Goal: Task Accomplishment & Management: Manage account settings

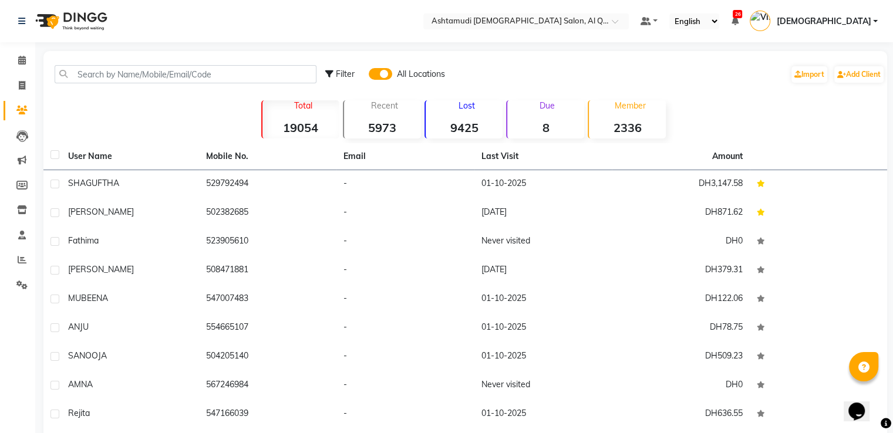
click at [93, 16] on img at bounding box center [70, 21] width 80 height 33
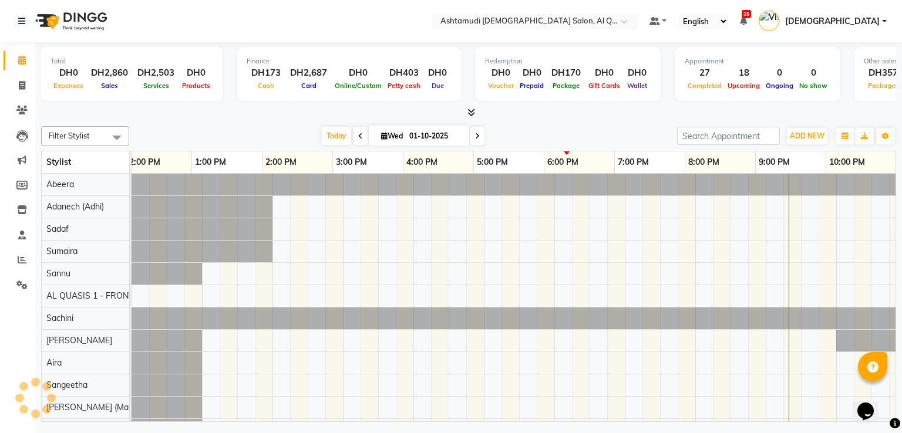
scroll to position [0, 222]
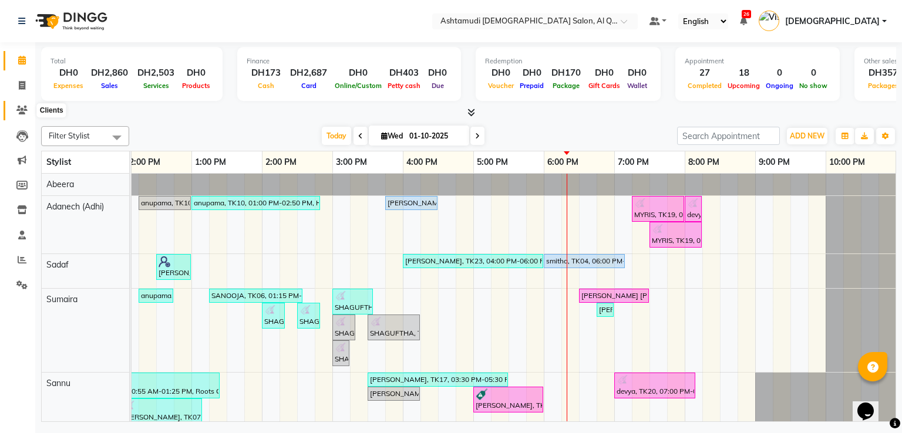
click at [16, 113] on icon at bounding box center [21, 110] width 11 height 9
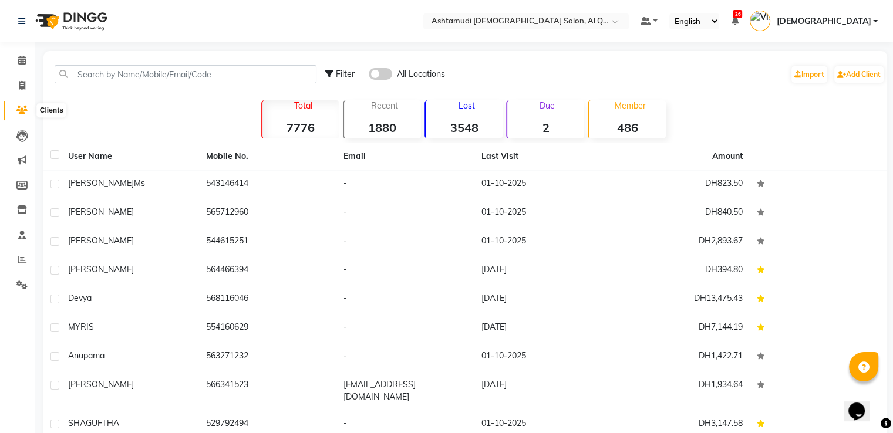
click at [14, 106] on span at bounding box center [22, 111] width 21 height 14
click at [390, 76] on span at bounding box center [380, 74] width 23 height 12
click at [369, 76] on input "checkbox" at bounding box center [369, 76] width 0 height 0
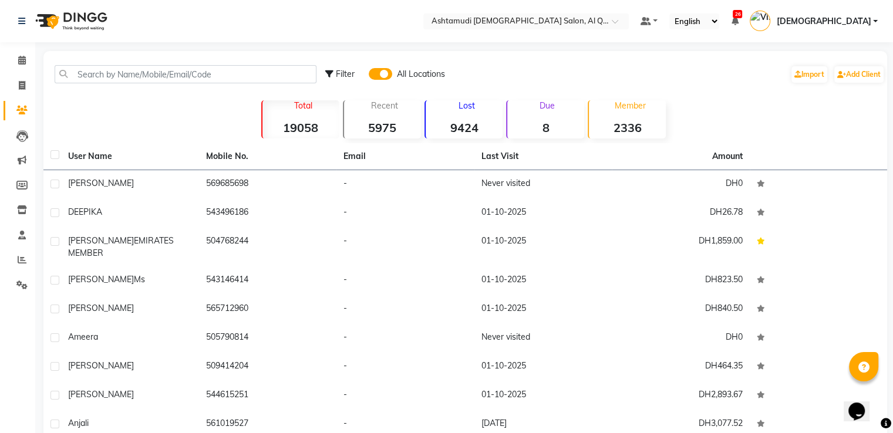
click at [86, 22] on img at bounding box center [70, 21] width 80 height 33
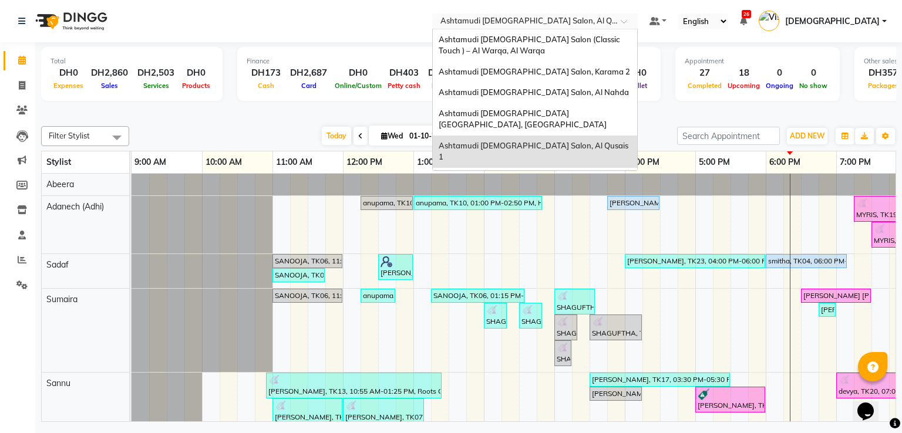
click at [608, 22] on input "text" at bounding box center [523, 22] width 170 height 12
click at [609, 40] on span "Ashtamudi [DEMOGRAPHIC_DATA] Salon (Classic Touch ) – Al Warqa, Al Warqa" at bounding box center [530, 45] width 183 height 21
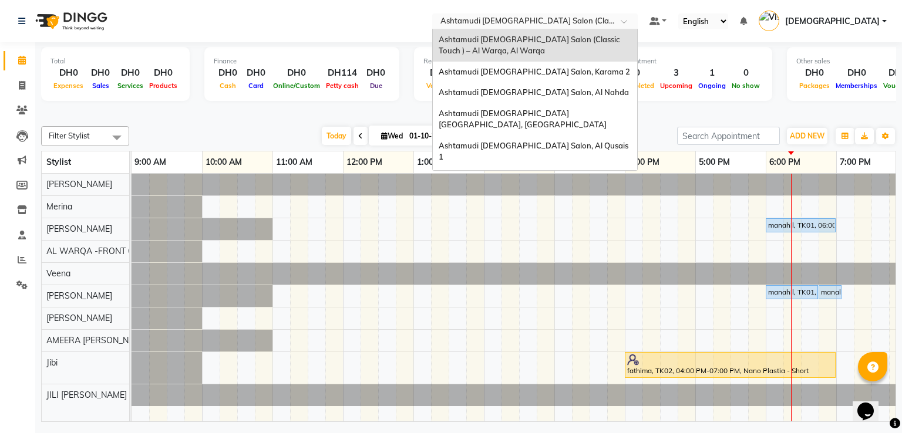
click at [608, 21] on input "text" at bounding box center [523, 22] width 170 height 12
click at [632, 76] on div "Ashtamudi [DEMOGRAPHIC_DATA] Salon, Karama 2" at bounding box center [535, 72] width 204 height 21
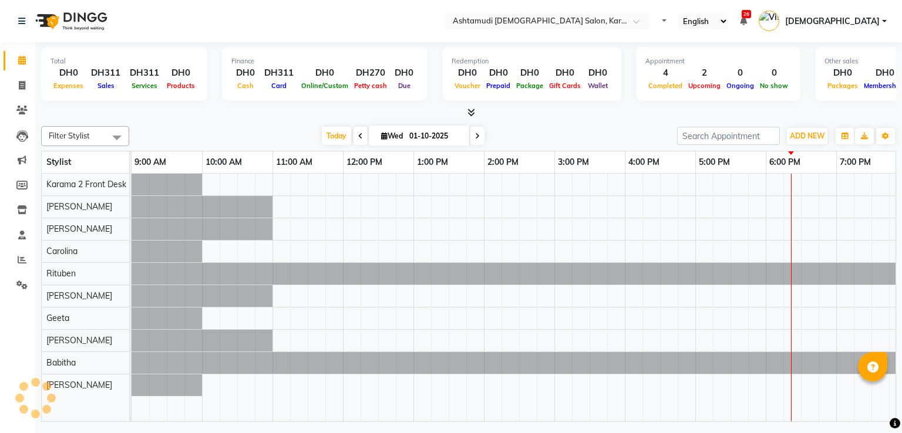
select select "en"
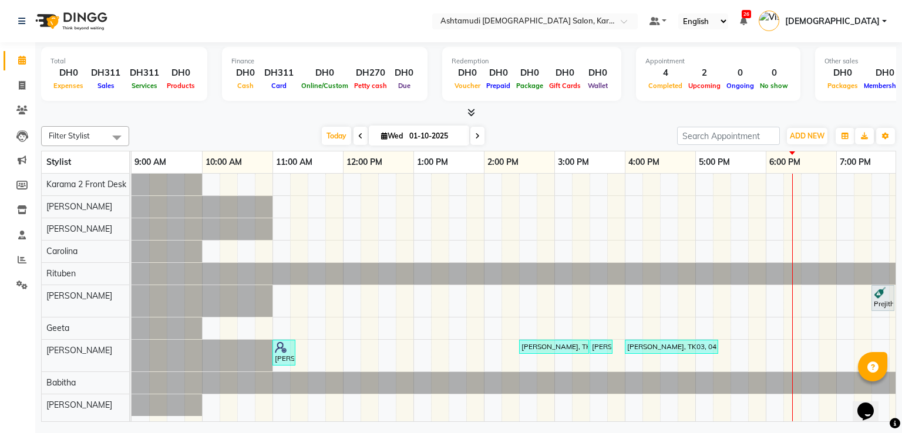
scroll to position [2, 0]
click at [608, 25] on input "text" at bounding box center [523, 22] width 170 height 12
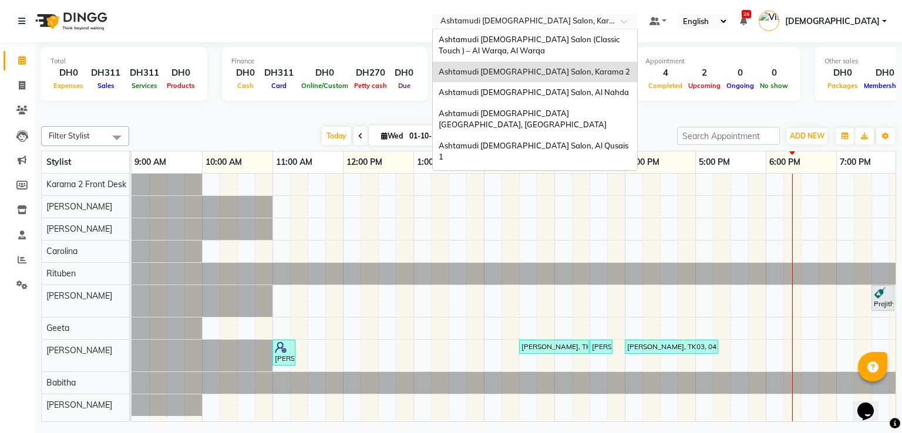
click at [608, 25] on input "text" at bounding box center [523, 22] width 170 height 12
click at [744, 48] on div "Appointment 4 Completed 2 Upcoming 0 Ongoing 0 No show" at bounding box center [718, 74] width 164 height 54
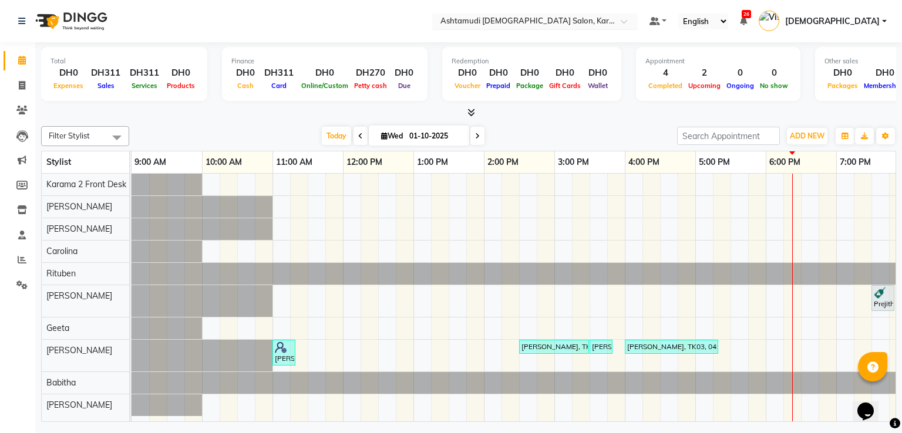
click at [608, 23] on input "text" at bounding box center [523, 22] width 170 height 12
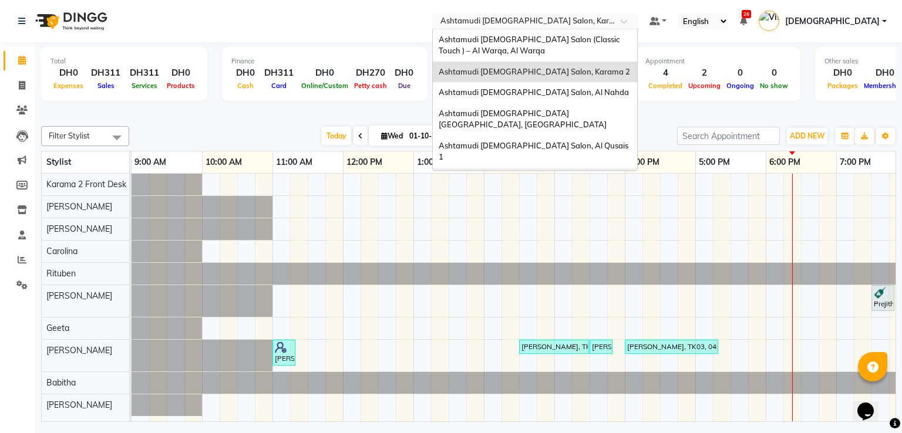
click at [587, 173] on span "Ashtamudi [DEMOGRAPHIC_DATA] Salon - Al Karama, [GEOGRAPHIC_DATA] -[GEOGRAPHIC_…" at bounding box center [523, 189] width 169 height 32
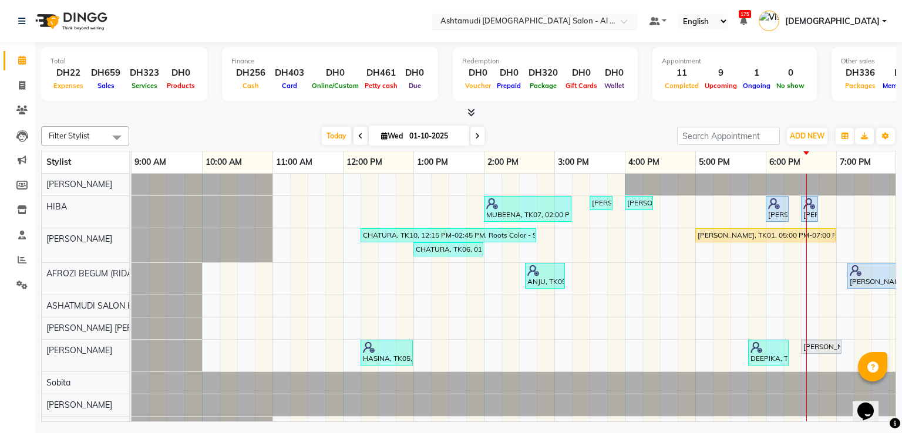
click at [608, 18] on input "text" at bounding box center [523, 22] width 170 height 12
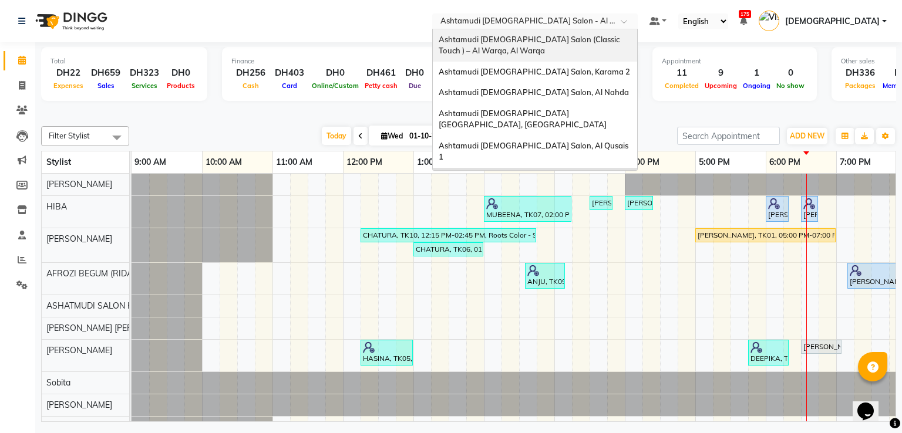
click at [621, 36] on span "Ashtamudi [DEMOGRAPHIC_DATA] Salon (Classic Touch ) – Al Warqa, Al Warqa" at bounding box center [530, 45] width 183 height 21
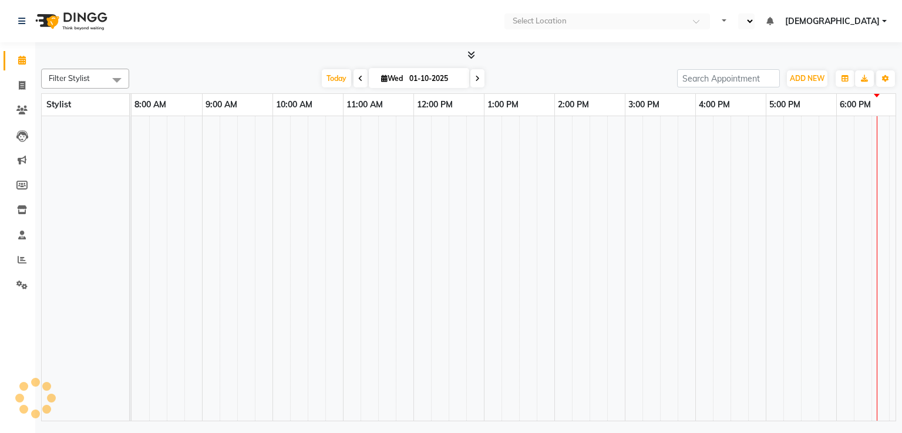
select select "en"
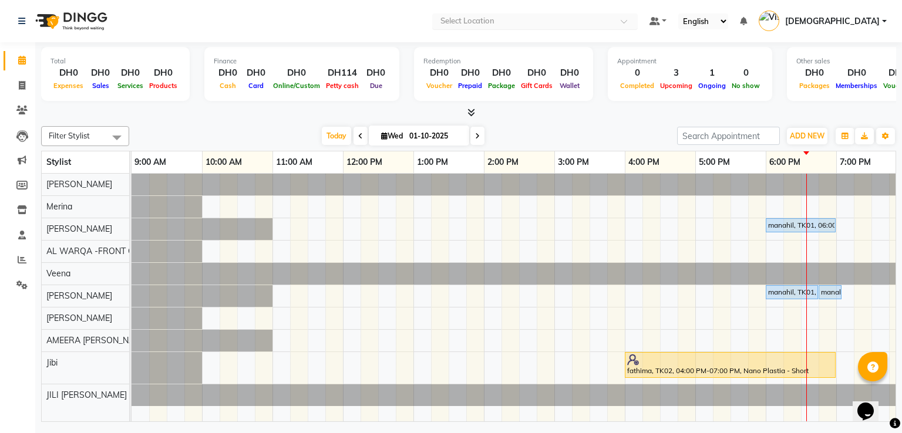
click at [573, 25] on input "text" at bounding box center [523, 22] width 170 height 12
